Goal: Task Accomplishment & Management: Use online tool/utility

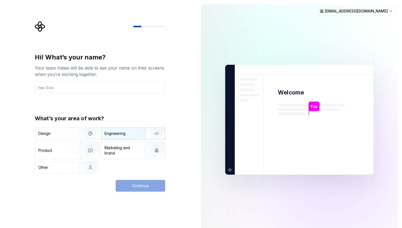
click at [125, 137] on div "Engineering" at bounding box center [133, 134] width 64 height 12
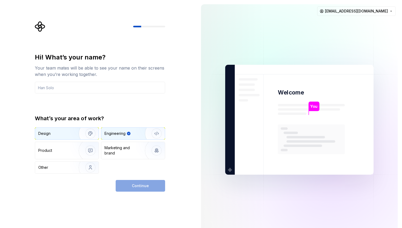
click at [67, 133] on div "Design" at bounding box center [55, 133] width 34 height 5
click at [124, 139] on div "Engineering" at bounding box center [133, 134] width 64 height 12
click at [111, 94] on div "Hi! What’s your name? Your team mates will be able to see your name on their sc…" at bounding box center [100, 113] width 130 height 121
click at [108, 89] on input "text" at bounding box center [100, 88] width 130 height 12
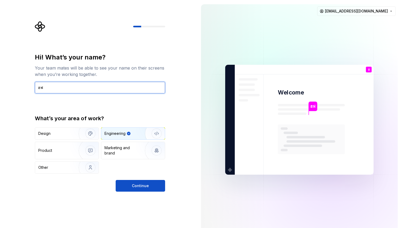
type input "ฮ"
type input "Vatcharin"
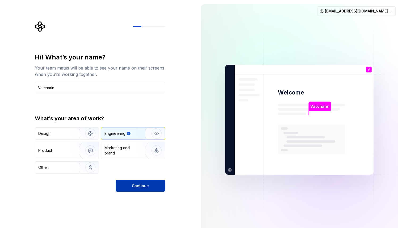
click at [137, 188] on span "Continue" at bounding box center [140, 186] width 17 height 5
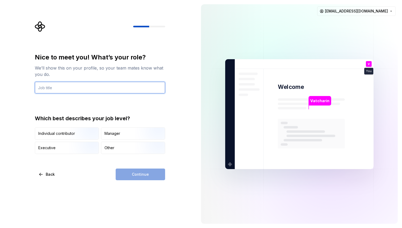
click at [110, 90] on input "text" at bounding box center [100, 88] width 130 height 12
click at [104, 88] on input "text" at bounding box center [100, 88] width 130 height 12
type input "Security Developer"
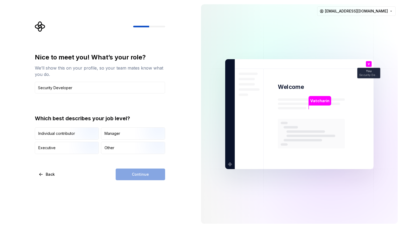
click at [72, 102] on div "Nice to meet you! What’s your role? We’ll show this on your profile, so your te…" at bounding box center [100, 103] width 130 height 101
click at [107, 151] on div "Other" at bounding box center [110, 147] width 10 height 5
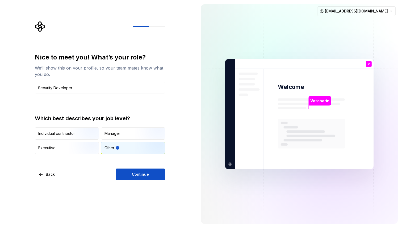
click at [130, 181] on div "Nice to meet you! What’s your role? We’ll show this on your profile, so your te…" at bounding box center [98, 114] width 197 height 228
click at [132, 176] on span "Continue" at bounding box center [140, 174] width 17 height 5
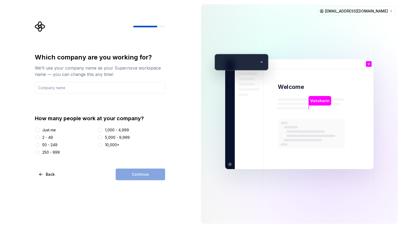
click at [45, 132] on div "Just me" at bounding box center [49, 130] width 14 height 5
click at [40, 132] on button "Just me" at bounding box center [37, 130] width 4 height 4
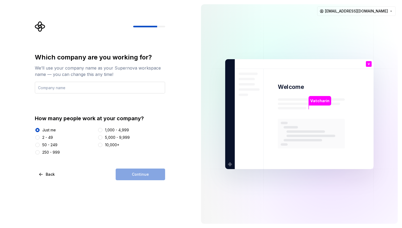
click at [75, 92] on input "text" at bounding box center [100, 88] width 130 height 12
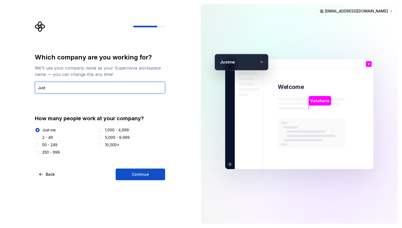
type input "Just"
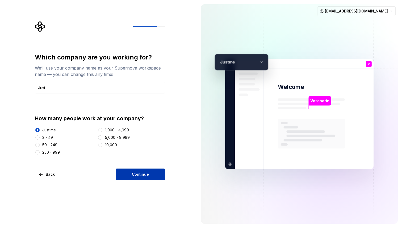
drag, startPoint x: 92, startPoint y: 151, endPoint x: 130, endPoint y: 174, distance: 44.5
click at [130, 174] on button "Continue" at bounding box center [140, 175] width 49 height 12
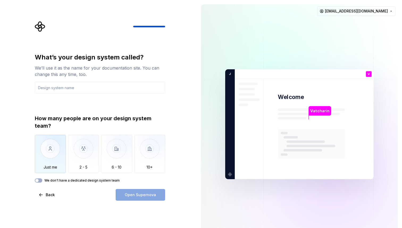
click at [59, 171] on div "Just me" at bounding box center [50, 154] width 31 height 38
click at [48, 169] on img "button" at bounding box center [50, 153] width 31 height 36
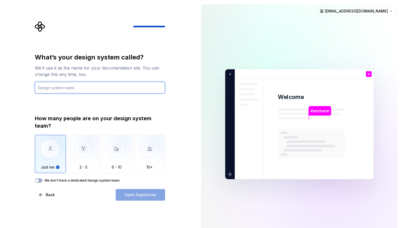
click at [57, 90] on input "text" at bounding box center [100, 88] width 130 height 12
type input "My Design"
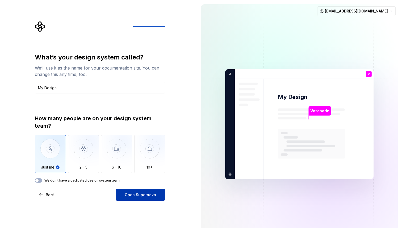
click at [122, 193] on button "Open Supernova" at bounding box center [140, 195] width 49 height 12
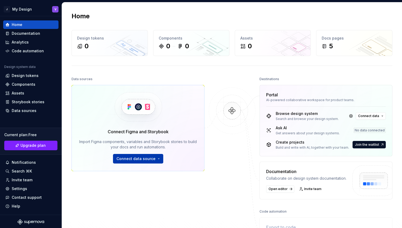
click at [120, 158] on span "Connect data source" at bounding box center [135, 158] width 39 height 5
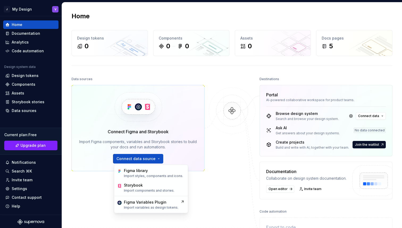
click at [198, 172] on div "Data sources Connect Figma and Storybook Import Figma components, variables and…" at bounding box center [138, 144] width 133 height 137
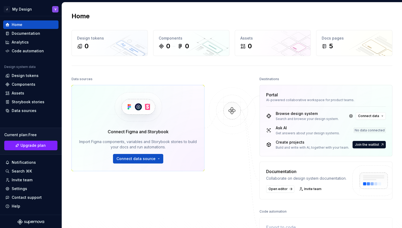
click at [150, 165] on div "Connect Figma and Storybook Import Figma components, variables and Storybook st…" at bounding box center [138, 128] width 133 height 86
click at [146, 160] on span "Connect data source" at bounding box center [135, 158] width 39 height 5
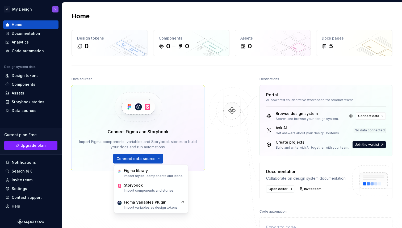
click at [92, 208] on div "Data sources Connect Figma and Storybook Import Figma components, variables and…" at bounding box center [138, 144] width 133 height 137
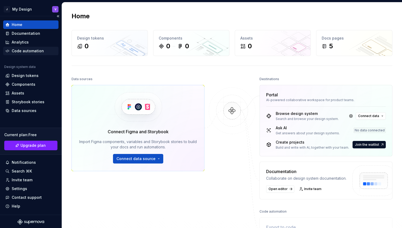
click at [36, 52] on div "Code automation" at bounding box center [28, 50] width 32 height 5
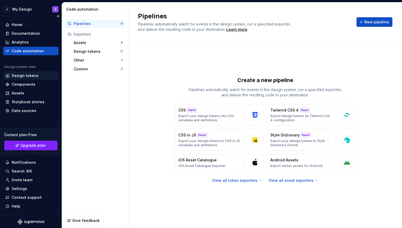
click at [33, 74] on div "Design tokens" at bounding box center [25, 75] width 27 height 5
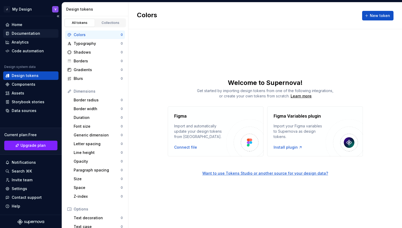
click at [28, 34] on div "Documentation" at bounding box center [26, 33] width 28 height 5
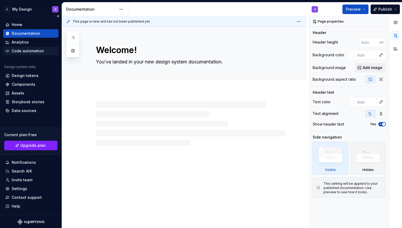
click at [26, 52] on div "Code automation" at bounding box center [28, 50] width 32 height 5
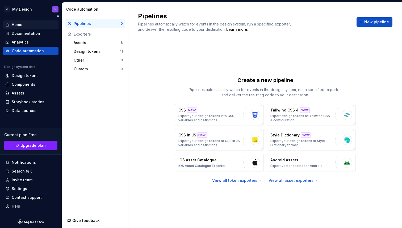
click at [25, 28] on div "Home" at bounding box center [30, 24] width 55 height 9
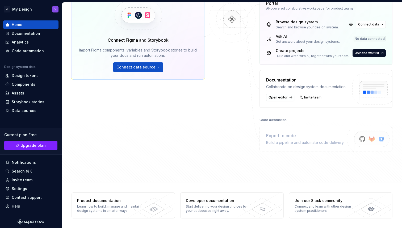
scroll to position [69, 0]
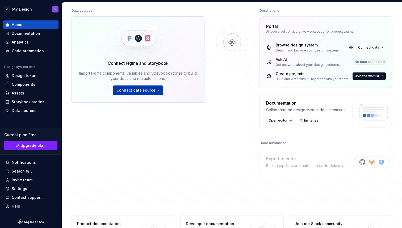
click at [140, 93] on span "Connect data source" at bounding box center [135, 90] width 39 height 5
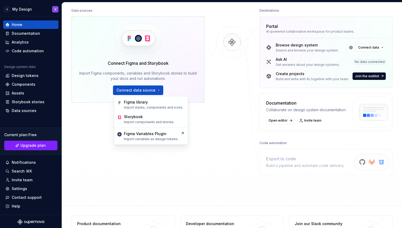
click at [99, 132] on div "Data sources Connect Figma and Storybook Import Figma components, variables and…" at bounding box center [138, 75] width 133 height 137
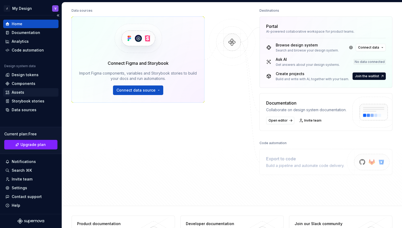
scroll to position [1, 0]
click at [24, 94] on div "Assets" at bounding box center [30, 92] width 51 height 5
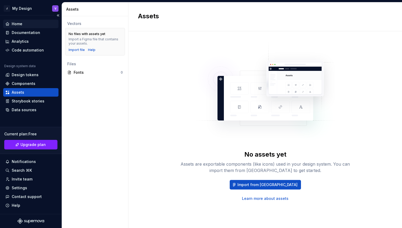
click at [12, 27] on div "Home" at bounding box center [30, 24] width 55 height 9
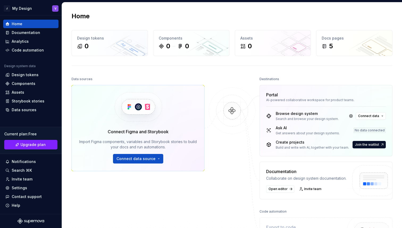
click at [364, 129] on div "No data connected" at bounding box center [370, 130] width 32 height 5
click at [365, 117] on span "Connect data" at bounding box center [368, 116] width 21 height 4
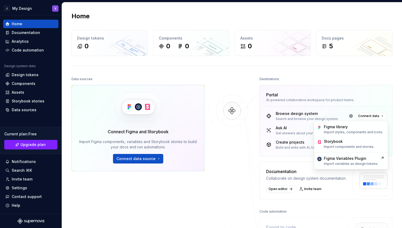
click at [337, 100] on div "AI-powered collaborative workspace for product teams." at bounding box center [326, 100] width 120 height 4
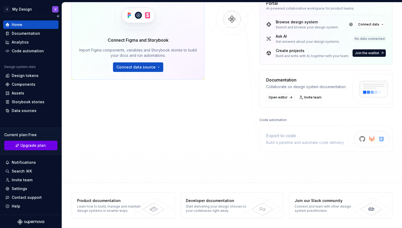
click at [24, 146] on span "Upgrade plan" at bounding box center [32, 145] width 25 height 5
click at [19, 53] on div "Code automation" at bounding box center [28, 50] width 32 height 5
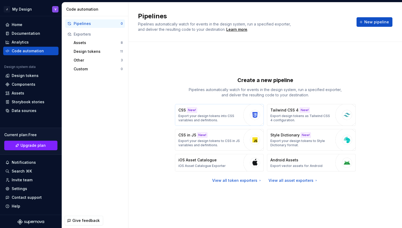
click at [191, 119] on p "Export your design tokens into CSS variables and definitions." at bounding box center [209, 118] width 62 height 9
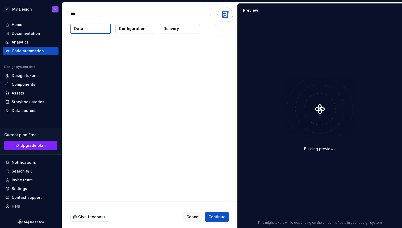
type textarea "*"
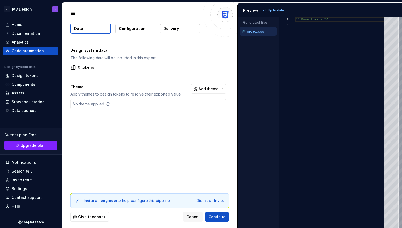
click at [149, 29] on button "Configuration" at bounding box center [135, 29] width 40 height 10
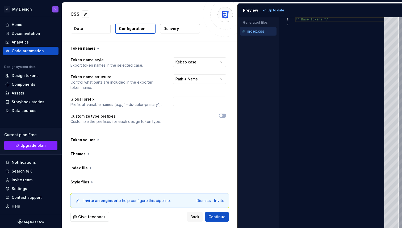
click at [94, 27] on button "Data" at bounding box center [91, 29] width 40 height 10
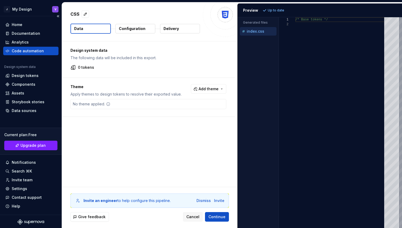
click at [34, 50] on div "Code automation" at bounding box center [28, 50] width 32 height 5
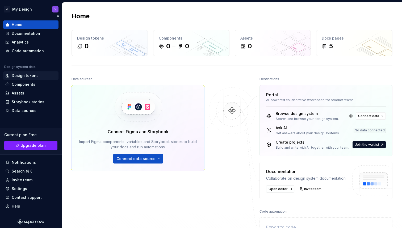
click at [35, 77] on div "Design tokens" at bounding box center [25, 75] width 27 height 5
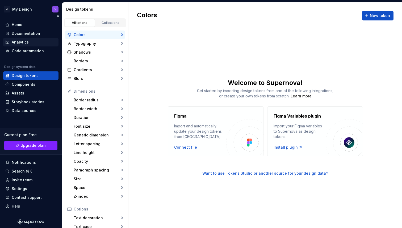
click at [28, 39] on div "Analytics" at bounding box center [30, 42] width 55 height 9
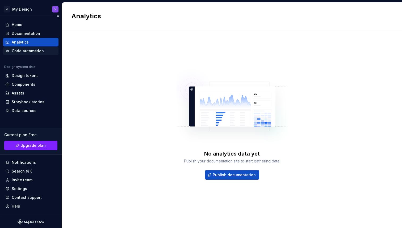
click at [29, 49] on div "Code automation" at bounding box center [28, 50] width 32 height 5
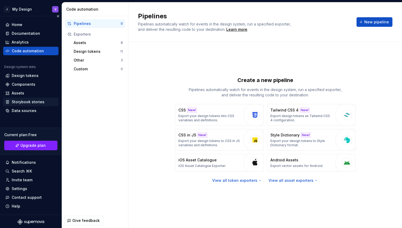
click at [32, 102] on div "Storybook stories" at bounding box center [28, 101] width 33 height 5
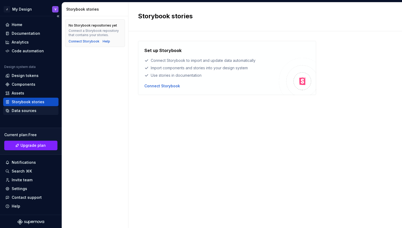
click at [42, 107] on div "Data sources" at bounding box center [30, 111] width 55 height 9
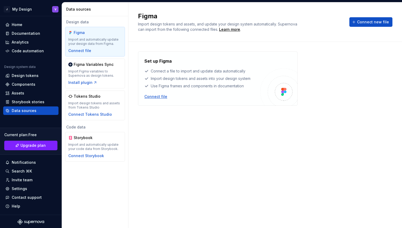
click at [146, 96] on div "Connect file" at bounding box center [155, 96] width 23 height 5
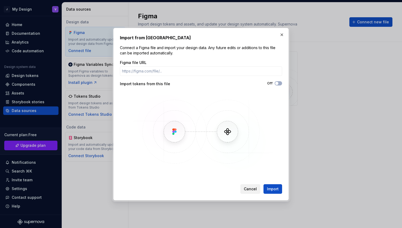
click at [244, 192] on button "Cancel" at bounding box center [250, 190] width 20 height 10
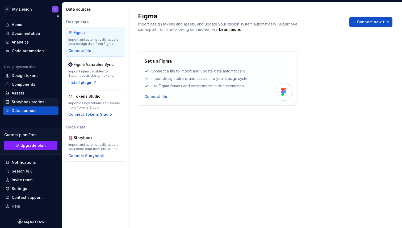
click at [32, 102] on div "Storybook stories" at bounding box center [28, 101] width 33 height 5
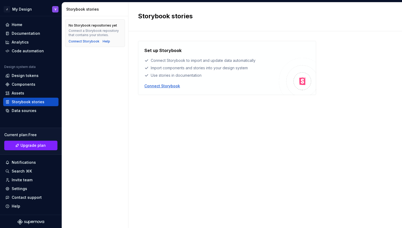
click at [151, 87] on div "Connect Storybook" at bounding box center [162, 86] width 36 height 5
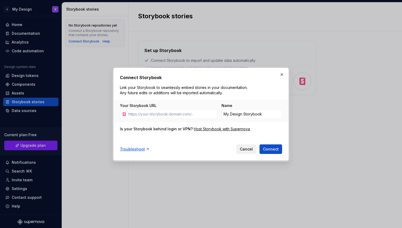
click at [241, 148] on span "Cancel" at bounding box center [246, 149] width 13 height 5
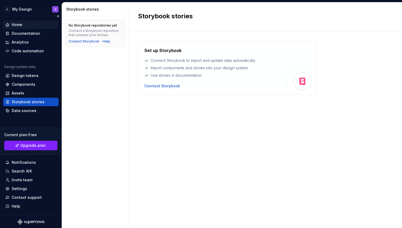
click at [15, 24] on div "Home" at bounding box center [17, 24] width 11 height 5
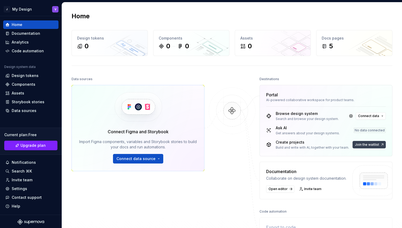
click at [362, 145] on span "Join the waitlist" at bounding box center [367, 145] width 24 height 4
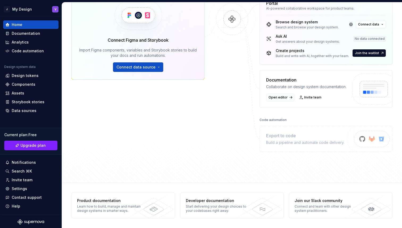
scroll to position [68, 0]
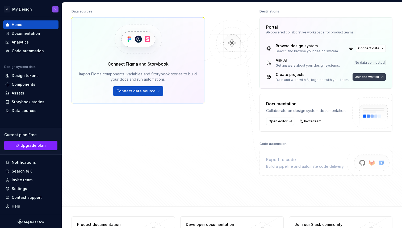
click at [362, 75] on span "Join the waitlist" at bounding box center [367, 77] width 24 height 4
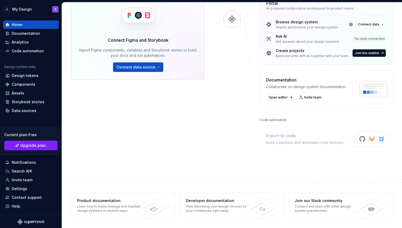
scroll to position [92, 0]
click at [126, 67] on span "Connect data source" at bounding box center [135, 67] width 39 height 5
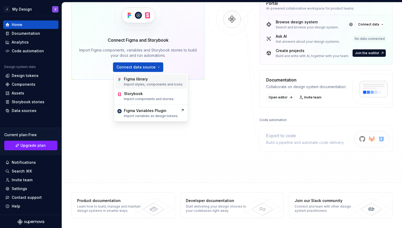
click at [129, 81] on div "Figma library" at bounding box center [136, 79] width 24 height 5
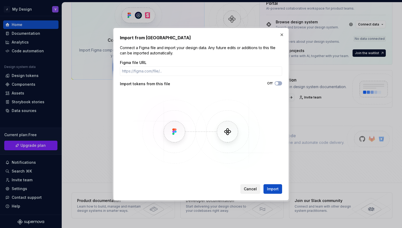
click at [258, 190] on button "Cancel" at bounding box center [250, 190] width 20 height 10
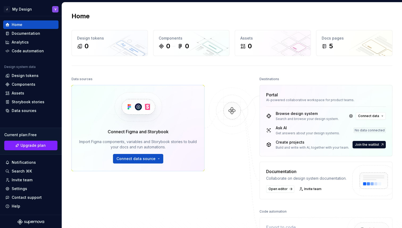
scroll to position [0, 0]
click at [36, 190] on div "Settings" at bounding box center [30, 188] width 51 height 5
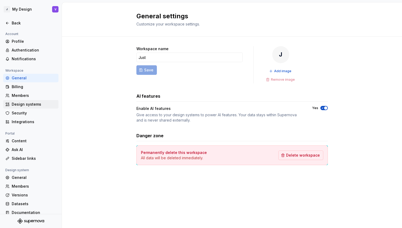
click at [24, 105] on div "Design systems" at bounding box center [34, 104] width 45 height 5
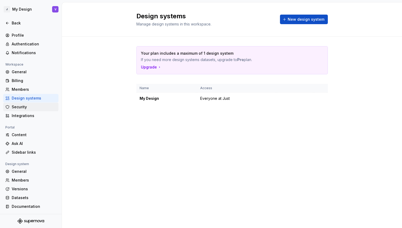
scroll to position [6, 0]
click at [16, 197] on div "Datasets" at bounding box center [34, 197] width 45 height 5
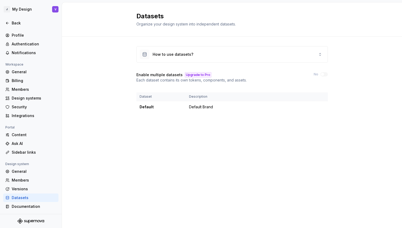
click at [192, 74] on div "Upgrade to Pro" at bounding box center [198, 74] width 27 height 5
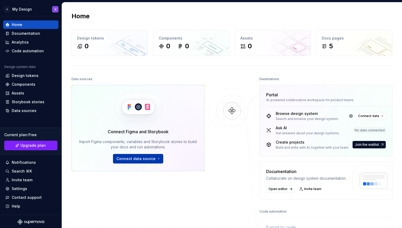
click at [148, 159] on span "Connect data source" at bounding box center [135, 158] width 39 height 5
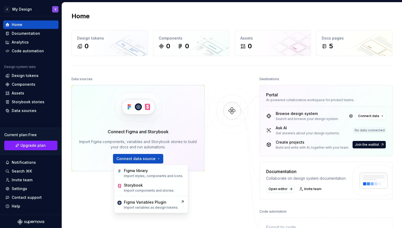
click at [232, 176] on div at bounding box center [232, 160] width 53 height 168
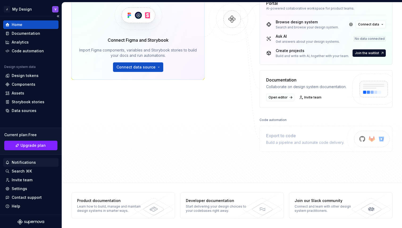
scroll to position [92, 0]
click at [360, 138] on img at bounding box center [369, 144] width 65 height 43
click at [31, 100] on div "Storybook stories" at bounding box center [28, 101] width 33 height 5
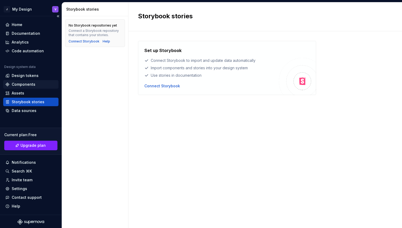
click at [28, 81] on div "Components" at bounding box center [30, 84] width 55 height 9
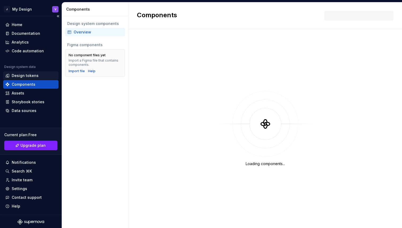
click at [28, 75] on div "Design tokens" at bounding box center [25, 75] width 27 height 5
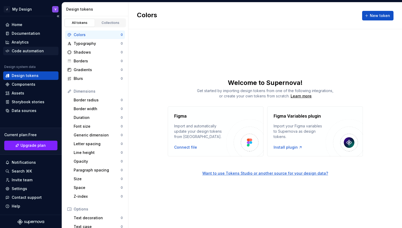
click at [28, 53] on div "Code automation" at bounding box center [28, 50] width 32 height 5
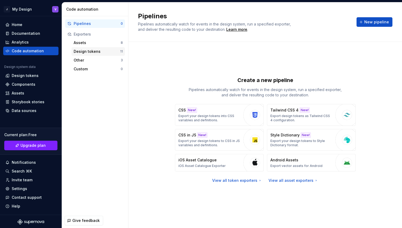
click at [82, 51] on div "Design tokens" at bounding box center [97, 51] width 47 height 5
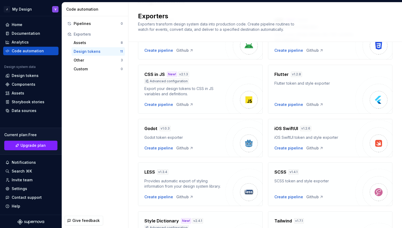
scroll to position [64, 0]
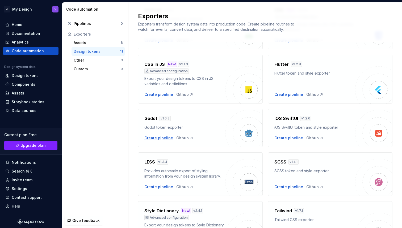
click at [160, 138] on div "Create pipeline" at bounding box center [158, 138] width 29 height 5
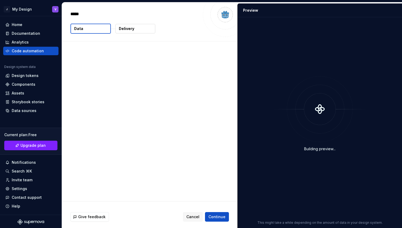
type textarea "*"
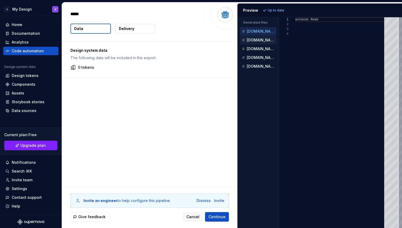
click at [251, 38] on div "[DOMAIN_NAME]" at bounding box center [259, 40] width 36 height 5
click at [252, 45] on div "[DOMAIN_NAME]" at bounding box center [258, 49] width 37 height 9
click at [253, 54] on div "[DOMAIN_NAME]" at bounding box center [258, 57] width 37 height 9
click at [253, 49] on p "[DOMAIN_NAME]" at bounding box center [262, 49] width 30 height 4
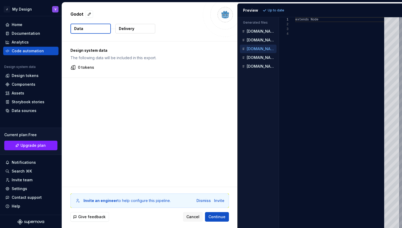
scroll to position [14, 0]
click at [253, 58] on p "[DOMAIN_NAME]" at bounding box center [262, 58] width 30 height 4
click at [254, 65] on p "[DOMAIN_NAME]" at bounding box center [262, 66] width 30 height 4
click at [250, 40] on p "[DOMAIN_NAME]" at bounding box center [262, 40] width 30 height 4
type textarea "**********"
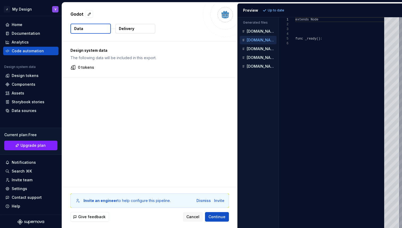
scroll to position [24, 0]
click at [190, 218] on span "Cancel" at bounding box center [192, 217] width 13 height 5
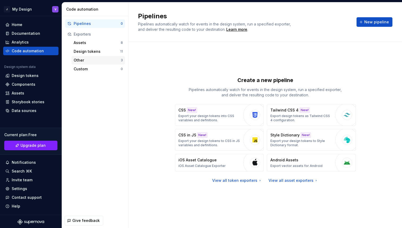
click at [97, 63] on div "Other" at bounding box center [97, 60] width 47 height 5
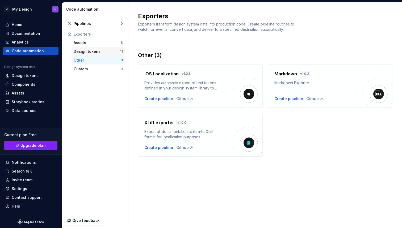
click at [95, 49] on div "Design tokens" at bounding box center [97, 51] width 47 height 5
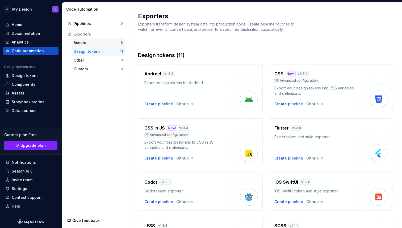
click at [94, 44] on div "Assets" at bounding box center [97, 42] width 47 height 5
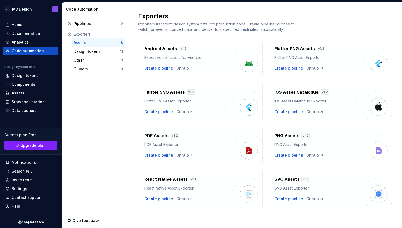
scroll to position [25, 0]
click at [285, 155] on div "Create pipeline" at bounding box center [288, 155] width 29 height 5
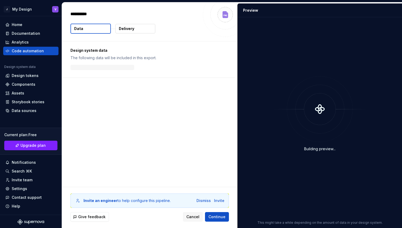
type textarea "*"
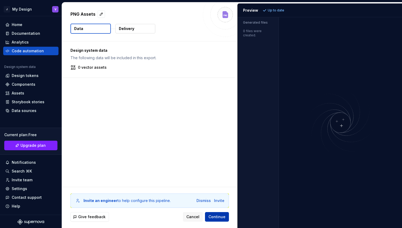
click at [221, 213] on button "Continue" at bounding box center [217, 218] width 24 height 10
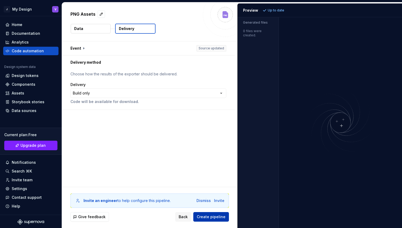
click at [221, 213] on button "Create pipeline" at bounding box center [211, 218] width 36 height 10
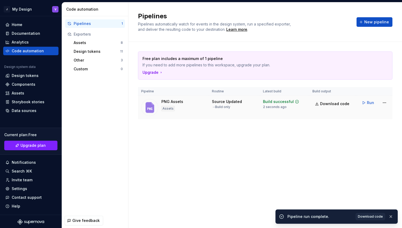
click at [149, 109] on img at bounding box center [149, 107] width 17 height 17
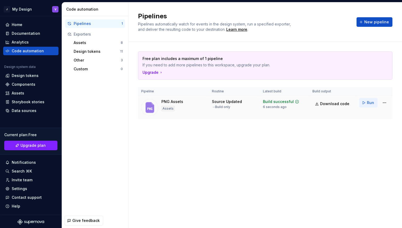
click at [372, 103] on span "Run" at bounding box center [370, 102] width 7 height 5
click at [383, 104] on html "J My Design V Home Documentation Analytics Code automation Design system data D…" at bounding box center [201, 114] width 402 height 228
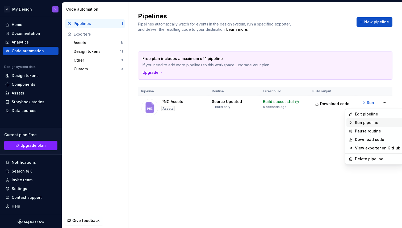
click at [349, 123] on icon at bounding box center [351, 123] width 4 height 4
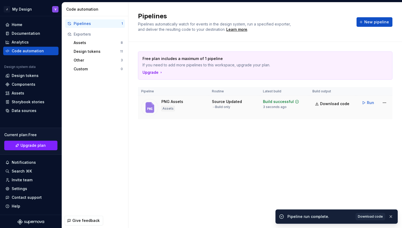
click at [170, 110] on div "Assets" at bounding box center [167, 108] width 13 height 5
click at [148, 107] on img at bounding box center [149, 107] width 17 height 17
click at [173, 108] on div "Assets" at bounding box center [167, 108] width 13 height 5
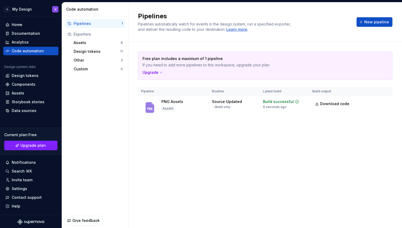
click at [232, 31] on div "Learn more" at bounding box center [236, 29] width 21 height 5
